Goal: Task Accomplishment & Management: Manage account settings

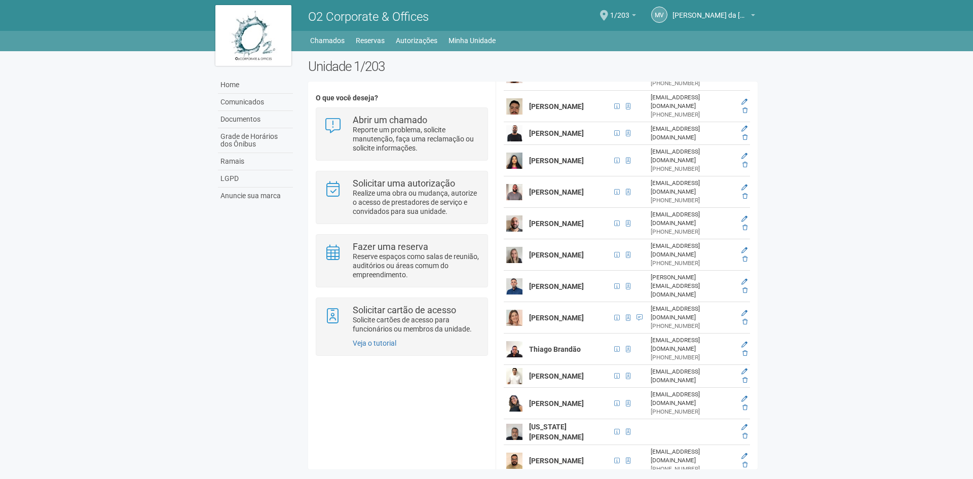
scroll to position [721, 0]
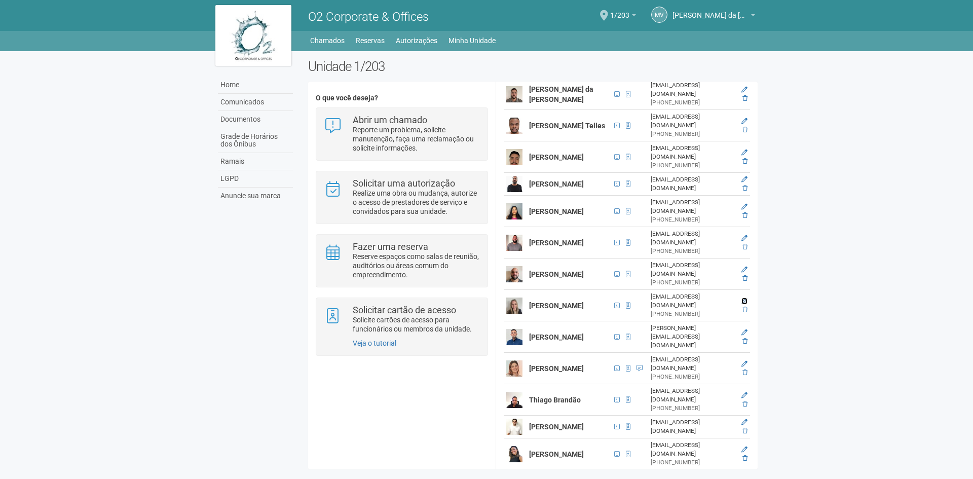
click at [744, 298] on link at bounding box center [745, 301] width 6 height 7
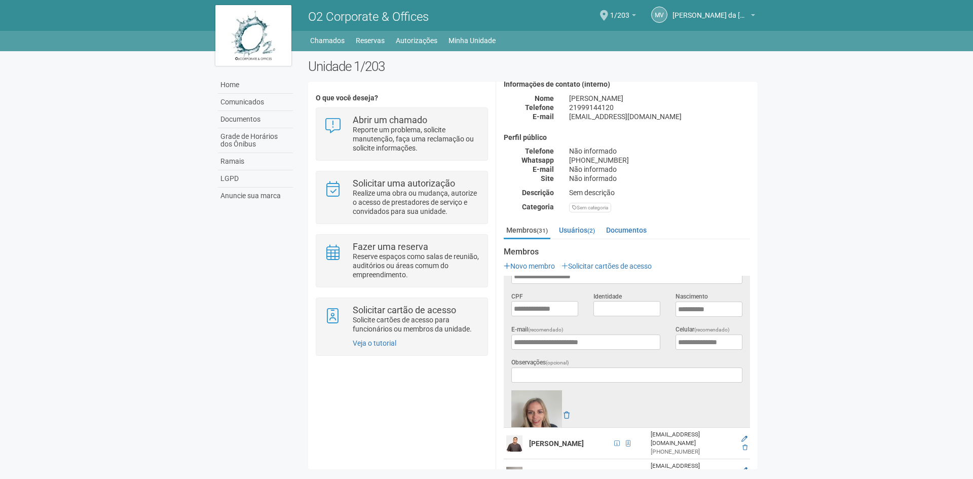
scroll to position [0, 0]
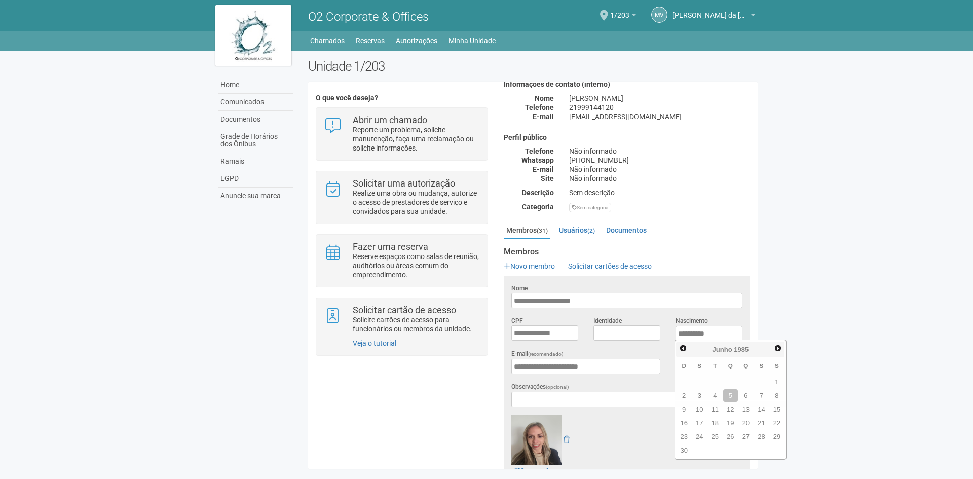
click at [913, 331] on body "Aguarde... O2 Corporate & Offices MV Marcus Vinicius da Silveira Costa Marcus V…" at bounding box center [486, 239] width 973 height 479
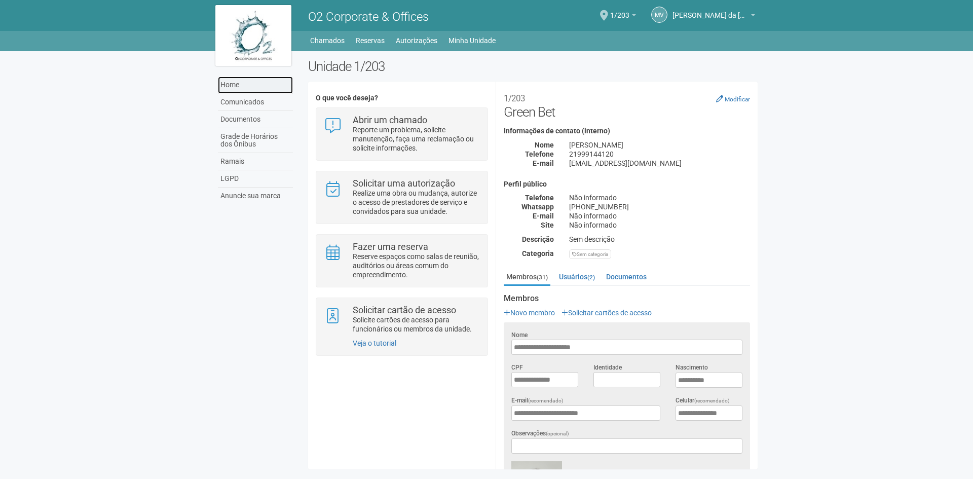
click at [242, 89] on link "Home" at bounding box center [255, 85] width 75 height 17
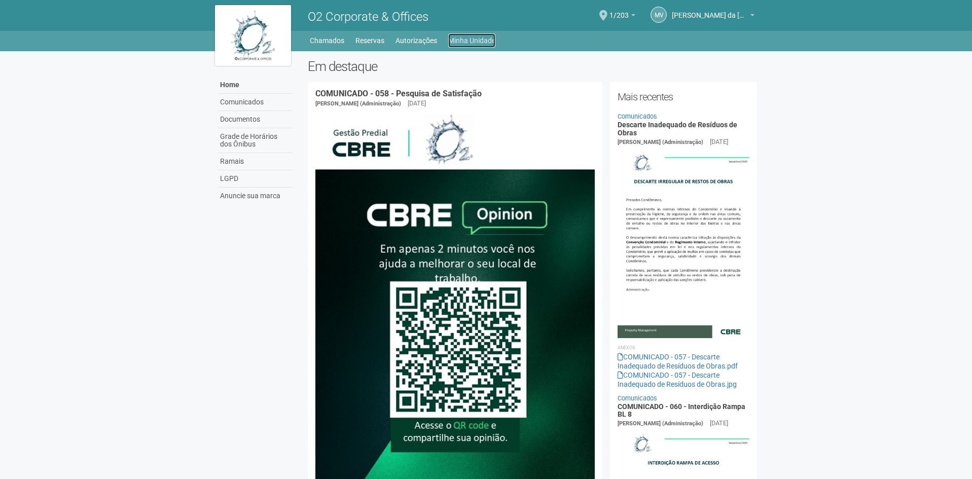
click at [465, 40] on link "Minha Unidade" at bounding box center [471, 40] width 47 height 14
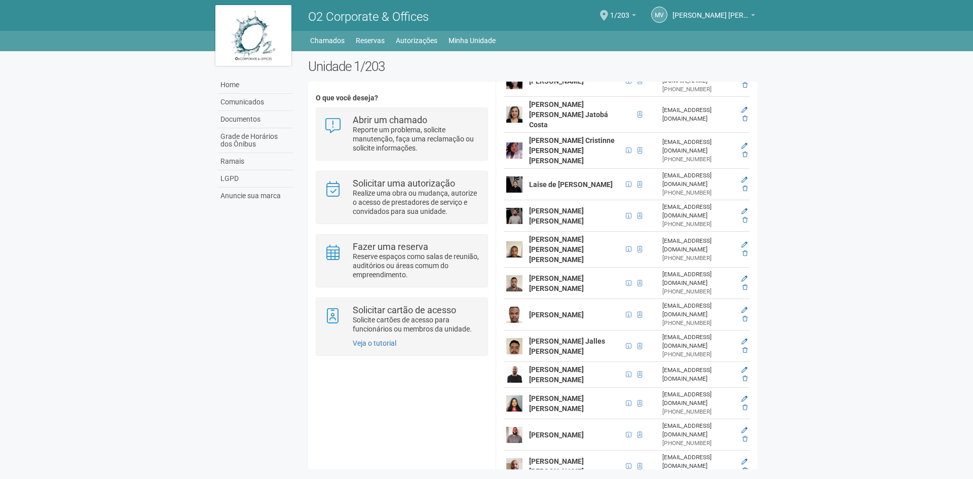
scroll to position [608, 0]
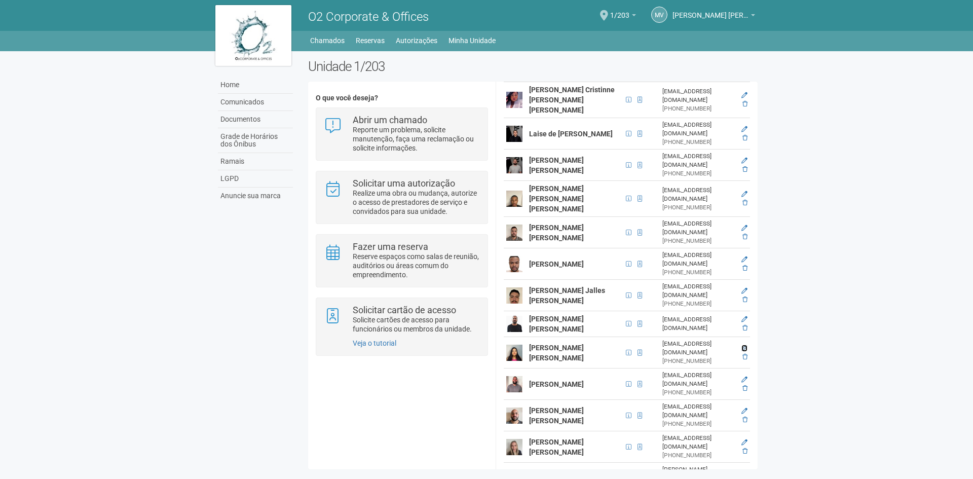
click at [742, 345] on icon at bounding box center [745, 348] width 6 height 6
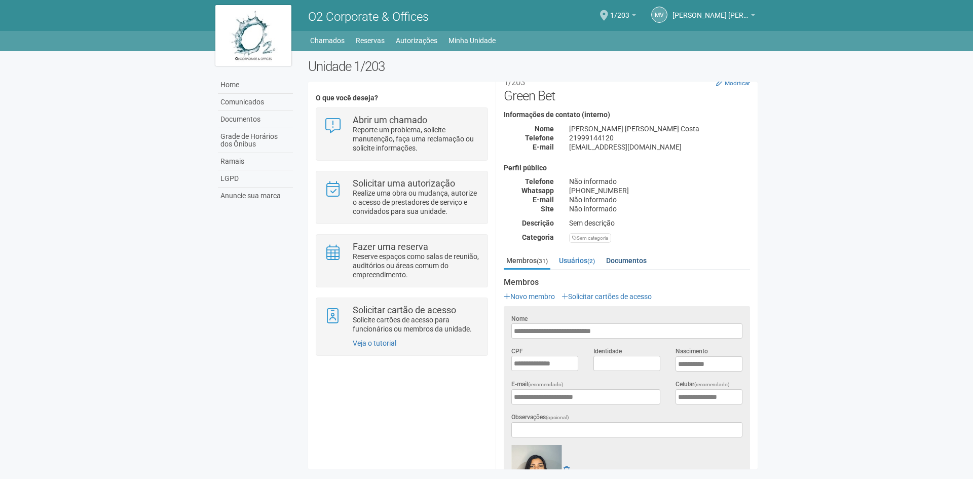
scroll to position [0, 0]
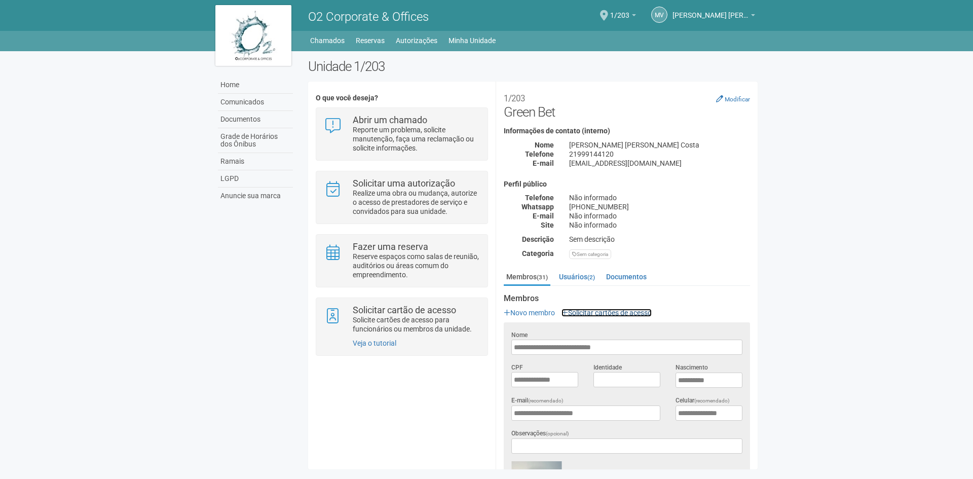
click at [578, 309] on link "Solicitar cartões de acesso" at bounding box center [607, 313] width 90 height 8
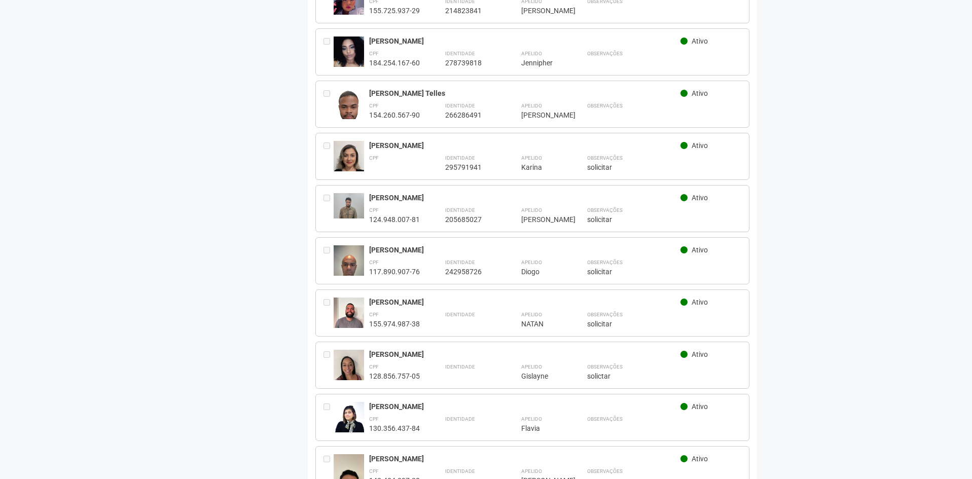
scroll to position [710, 0]
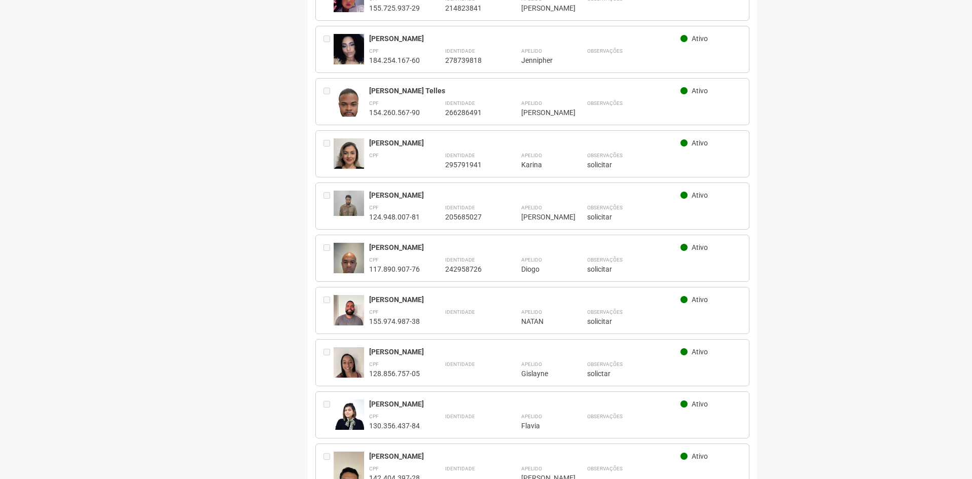
click at [501, 307] on div "CPF 155.974.987-38 Identidade Apelido ***** NATAN Observações ********* solicit…" at bounding box center [555, 316] width 373 height 19
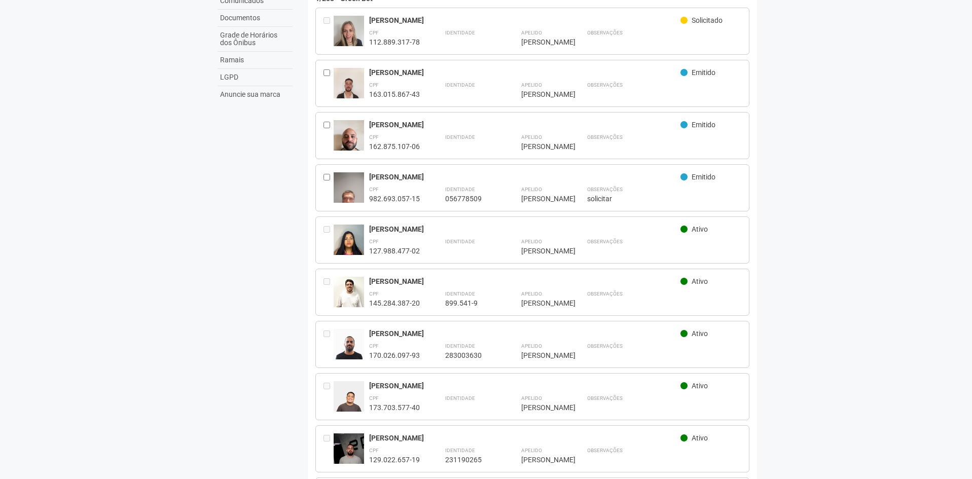
scroll to position [0, 0]
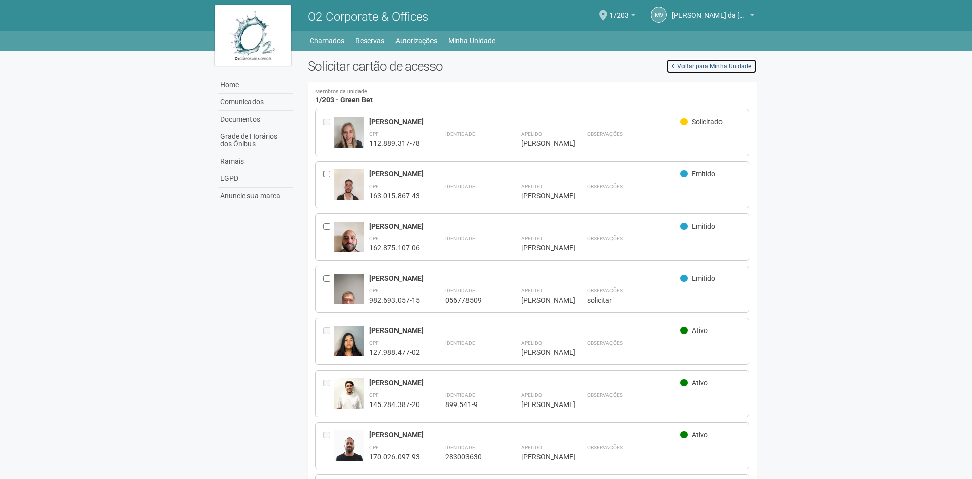
click at [695, 62] on link "Voltar para Minha Unidade" at bounding box center [711, 66] width 91 height 15
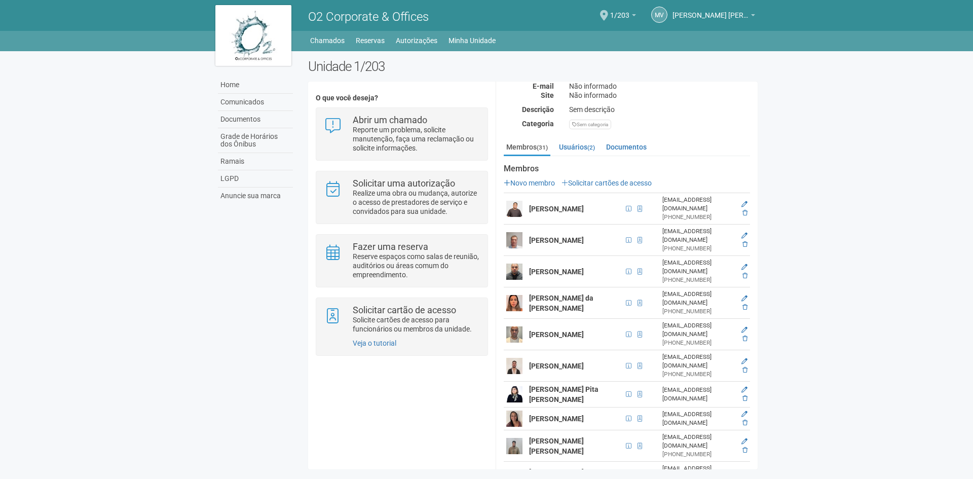
scroll to position [101, 0]
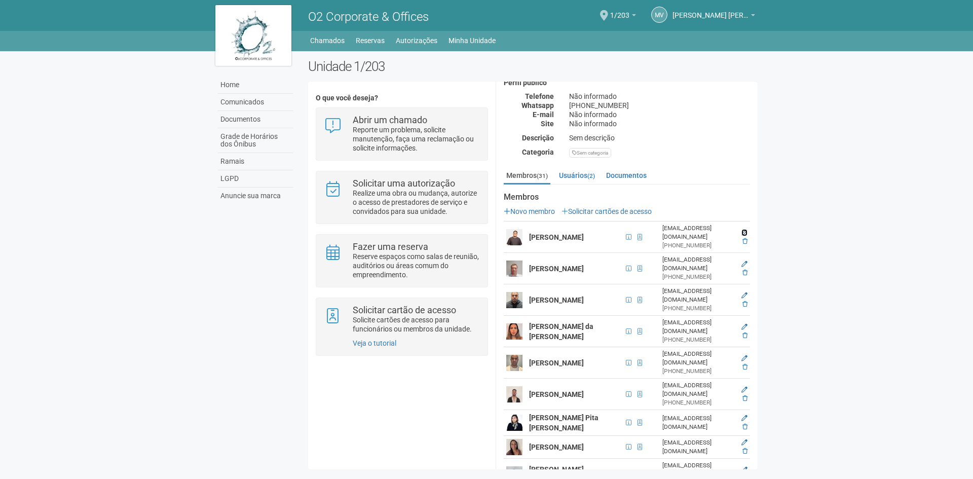
click at [745, 230] on icon at bounding box center [745, 233] width 6 height 6
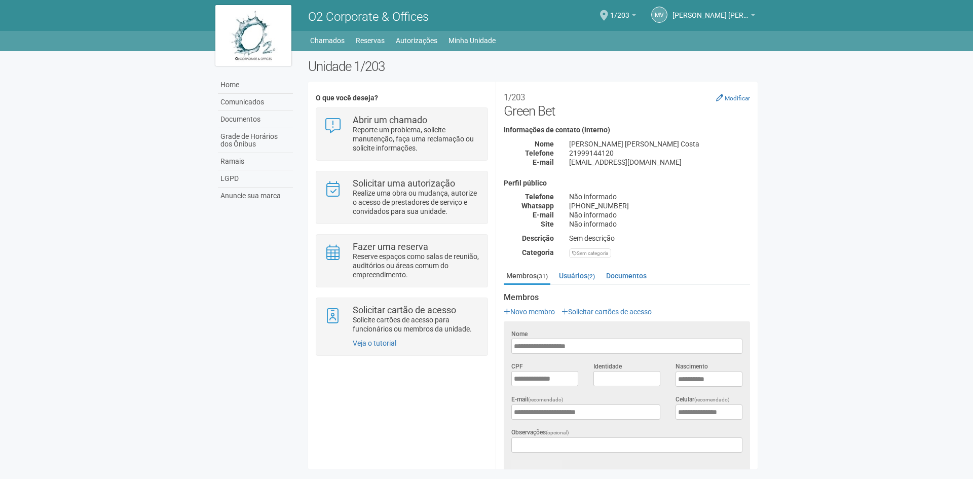
scroll to position [0, 0]
click at [604, 317] on p "Novo membro Solicitar cartões de acesso" at bounding box center [627, 312] width 246 height 9
click at [608, 314] on link "Solicitar cartões de acesso" at bounding box center [607, 313] width 90 height 8
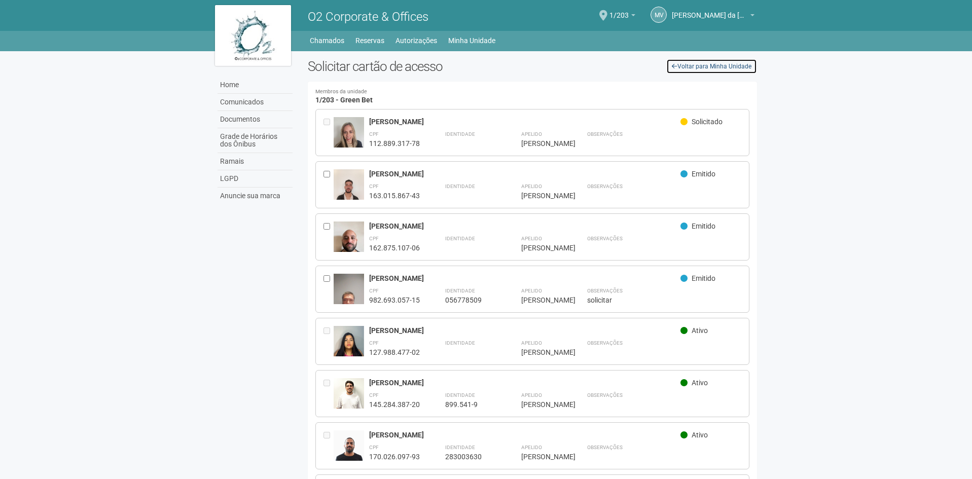
click at [727, 64] on link "Voltar para Minha Unidade" at bounding box center [711, 66] width 91 height 15
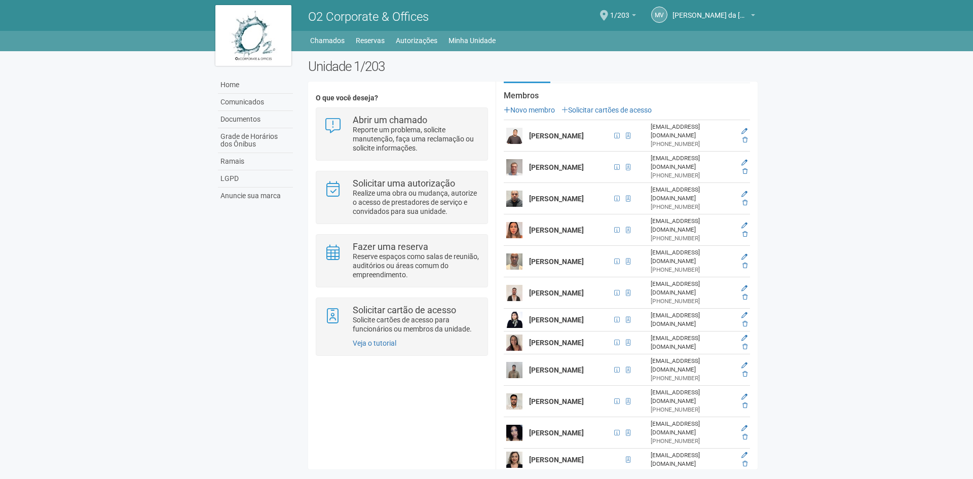
scroll to position [253, 0]
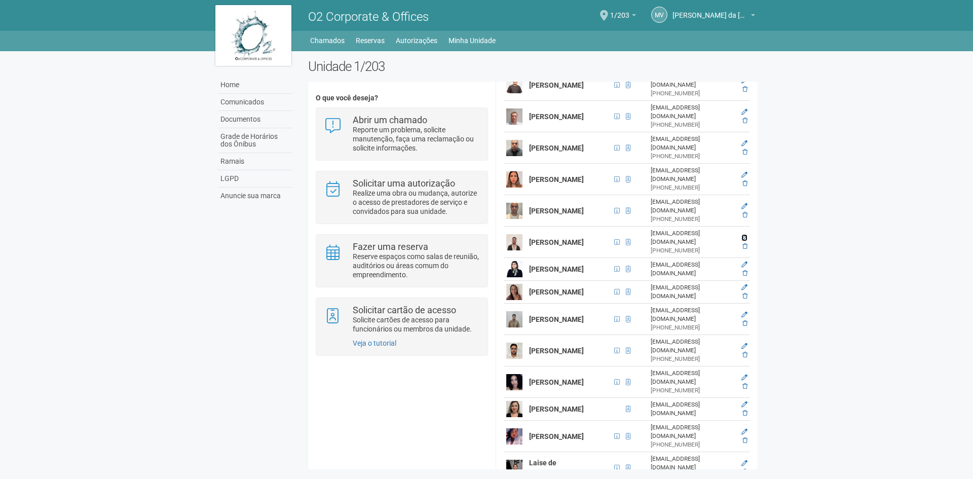
click at [743, 235] on icon at bounding box center [745, 238] width 6 height 6
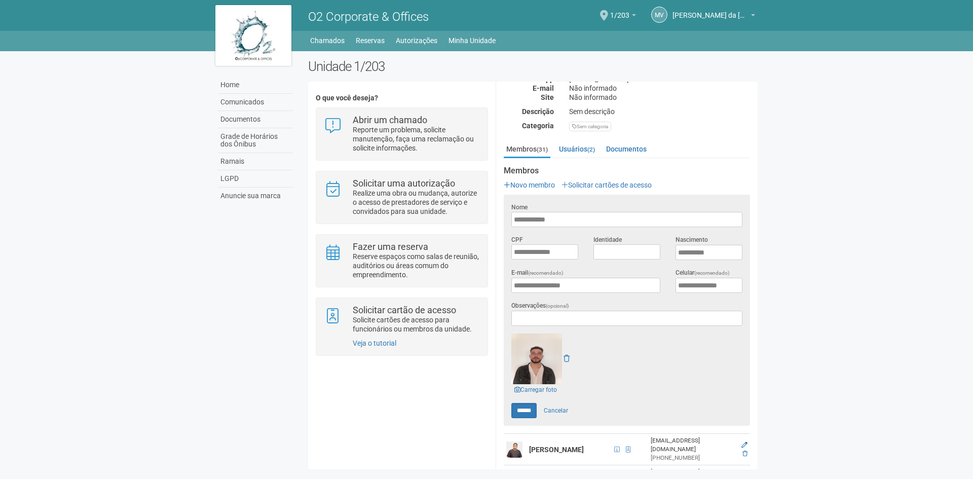
scroll to position [148, 0]
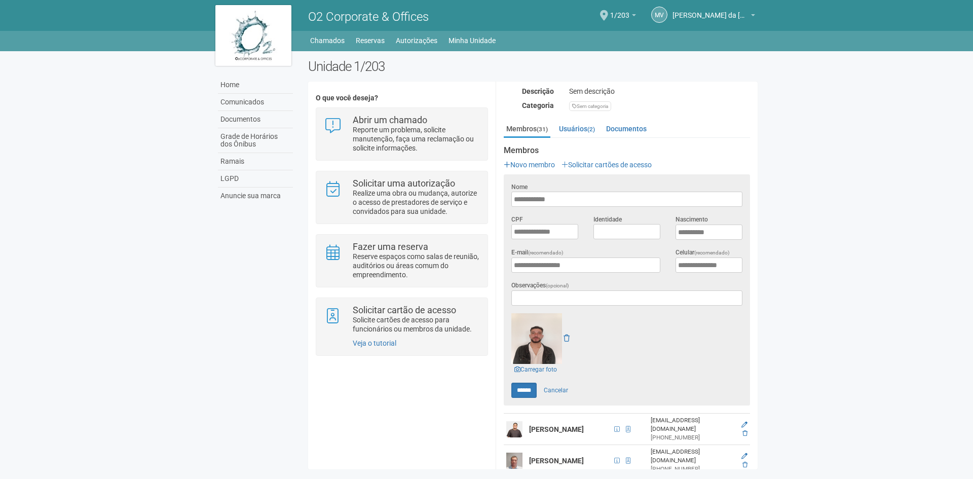
click at [540, 126] on small "(31)" at bounding box center [542, 129] width 11 height 7
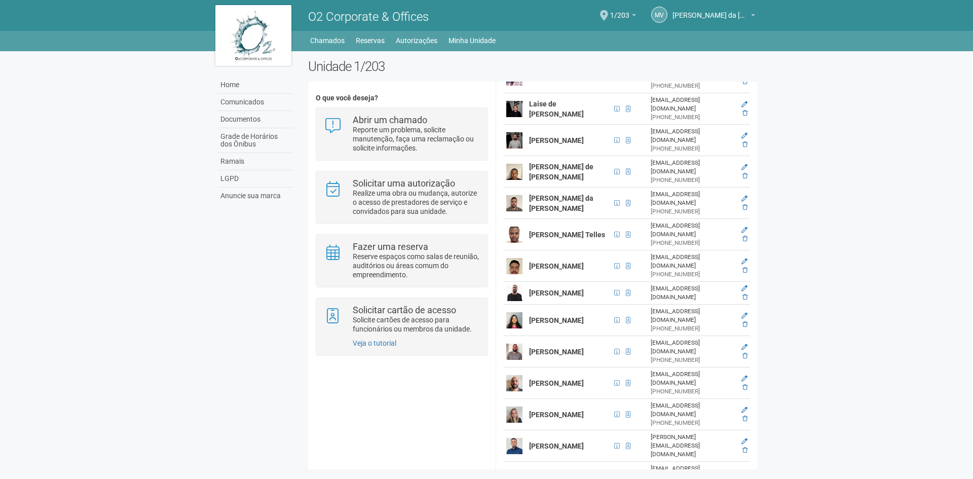
scroll to position [871, 0]
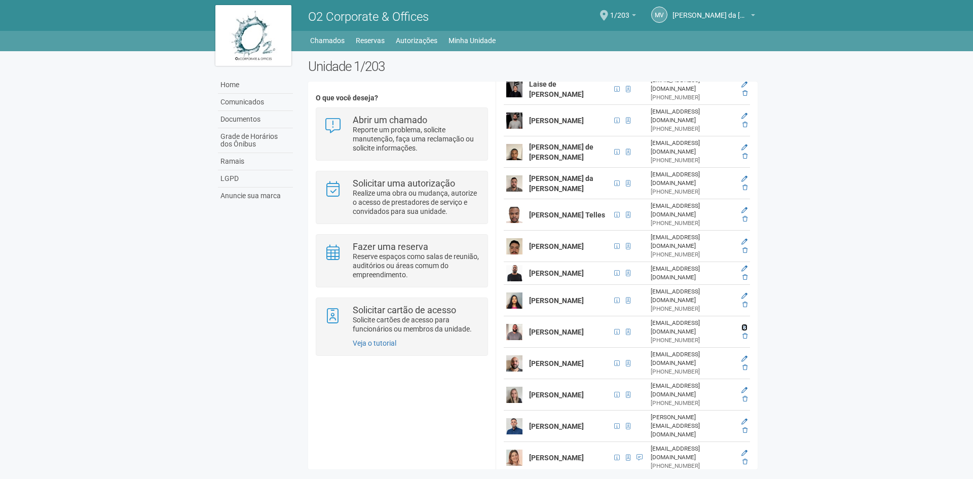
click at [744, 324] on icon at bounding box center [745, 327] width 6 height 6
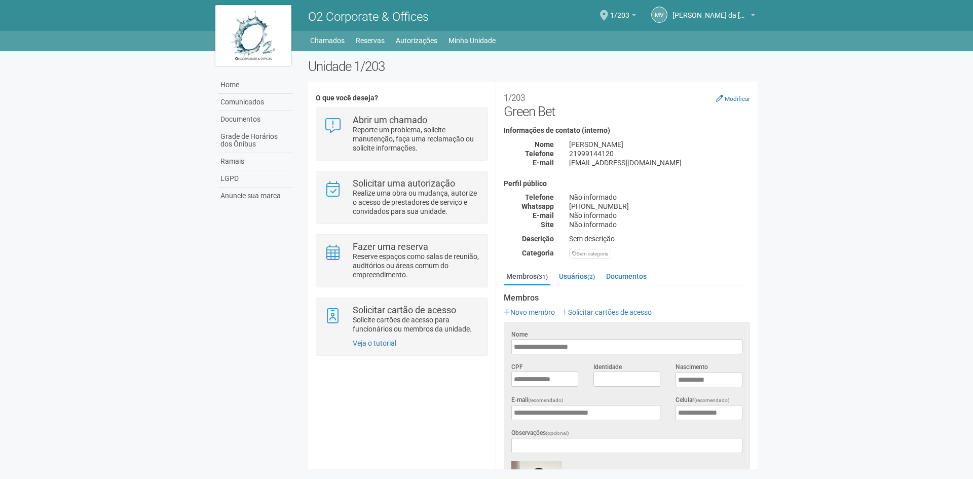
scroll to position [0, 0]
click at [545, 277] on small "(31)" at bounding box center [542, 277] width 11 height 7
click at [538, 276] on small "(31)" at bounding box center [542, 277] width 11 height 7
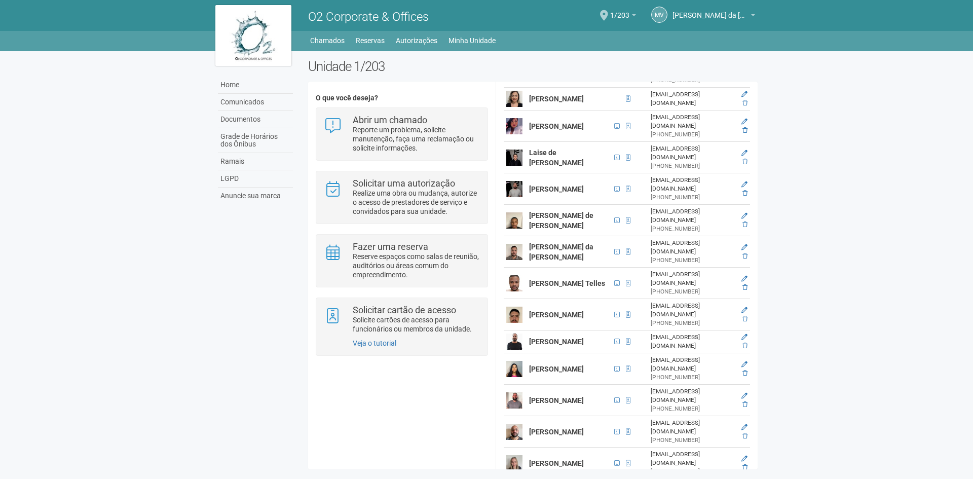
scroll to position [811, 0]
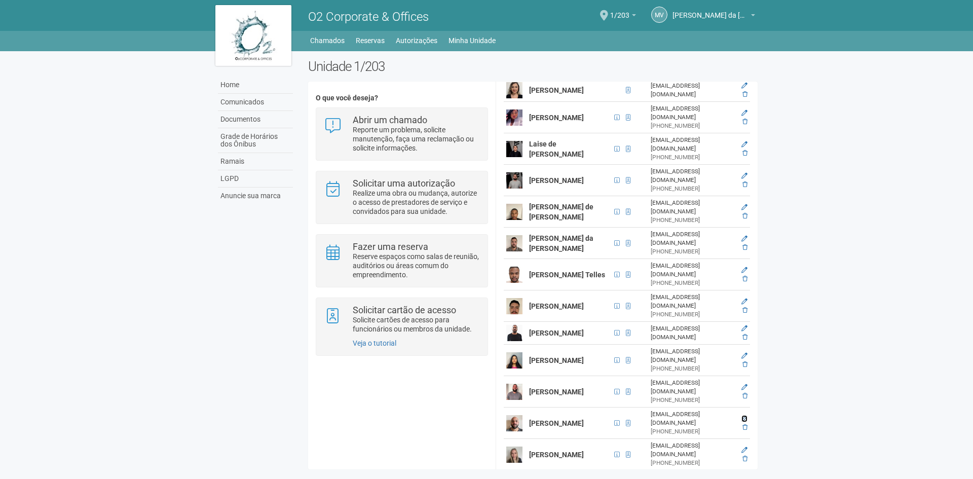
click at [743, 416] on icon at bounding box center [745, 419] width 6 height 6
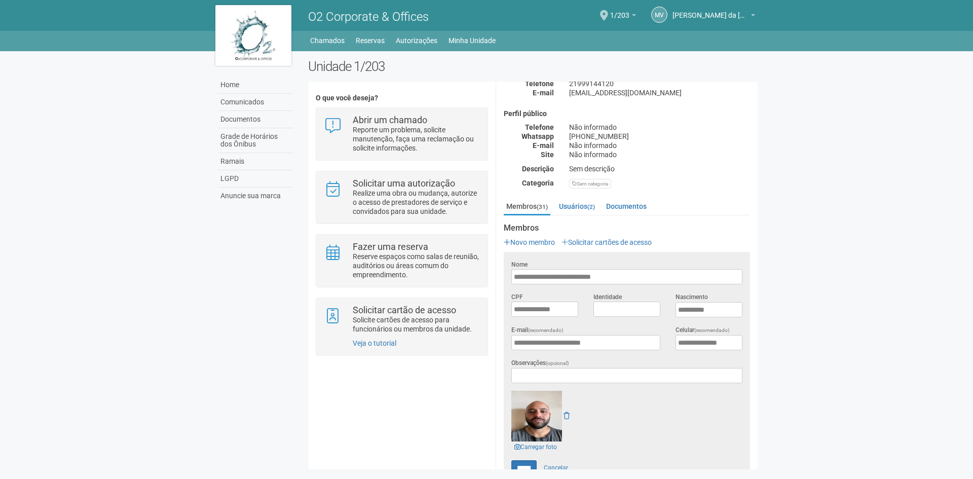
click at [18, 206] on body "Aguarde... O2 Corporate & Offices MV Marcus Vinicius da Silveira Costa Marcus V…" at bounding box center [486, 239] width 973 height 479
